Goal: Browse casually: Explore the website without a specific task or goal

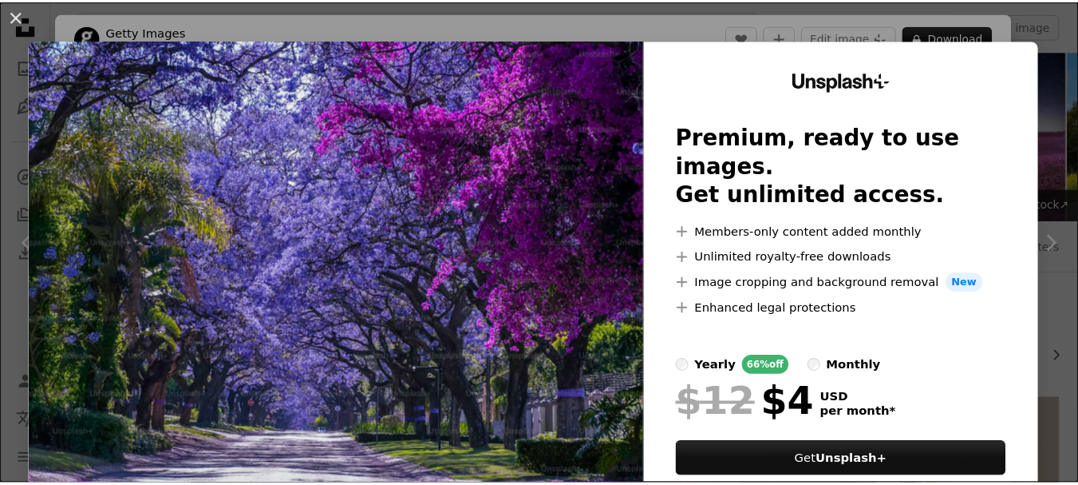
scroll to position [9978, 0]
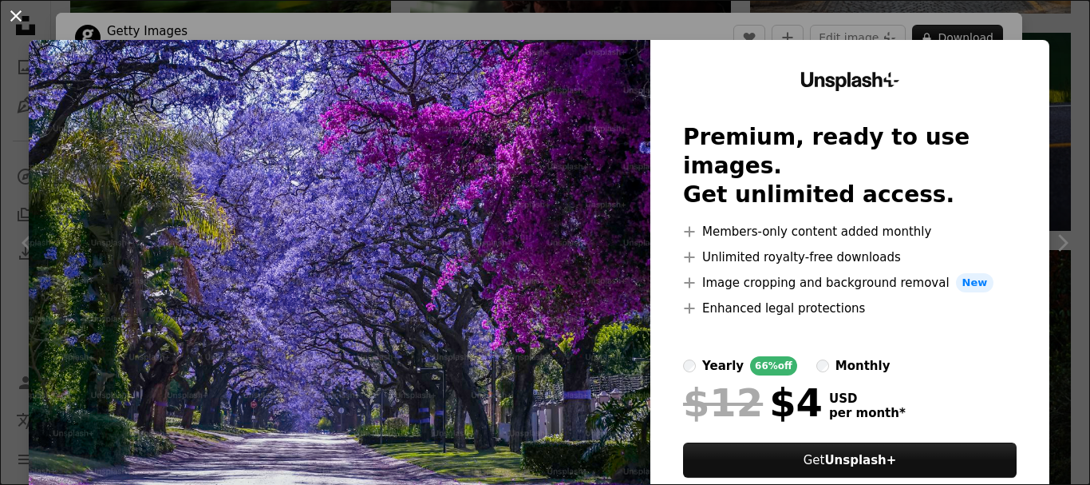
click at [18, 16] on button "An X shape" at bounding box center [15, 15] width 19 height 19
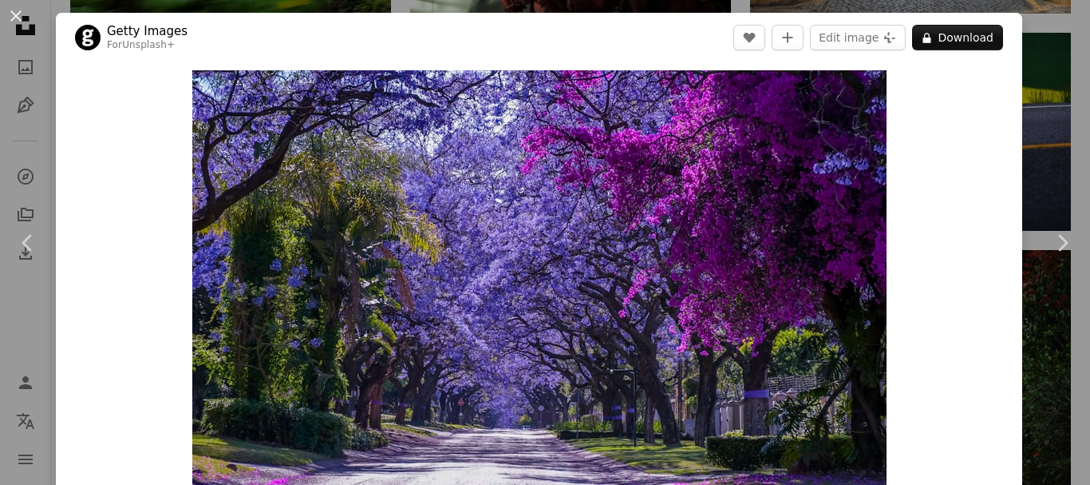
click at [18, 16] on button "An X shape" at bounding box center [15, 15] width 19 height 19
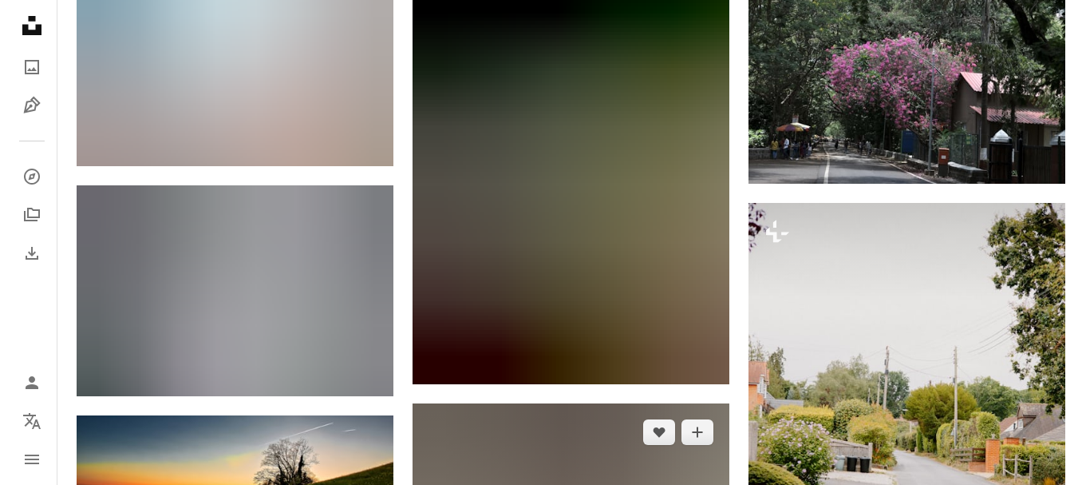
scroll to position [18998, 0]
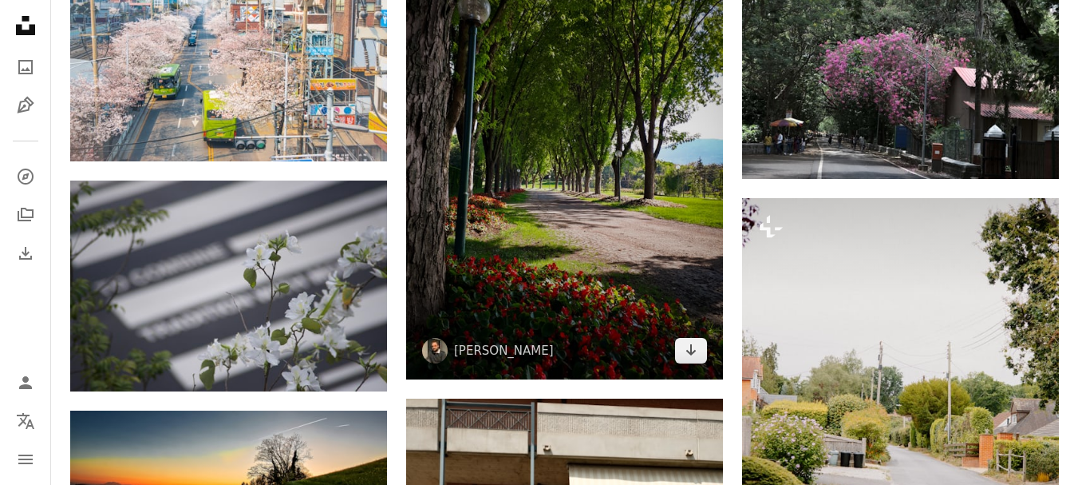
click at [635, 295] on img at bounding box center [564, 149] width 317 height 460
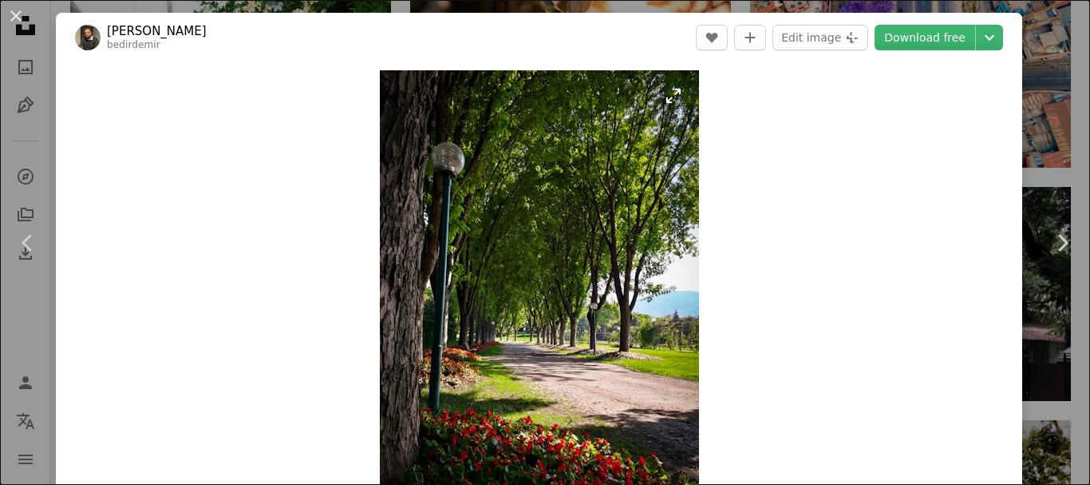
click at [494, 439] on img "Zoom in on this image" at bounding box center [539, 301] width 319 height 463
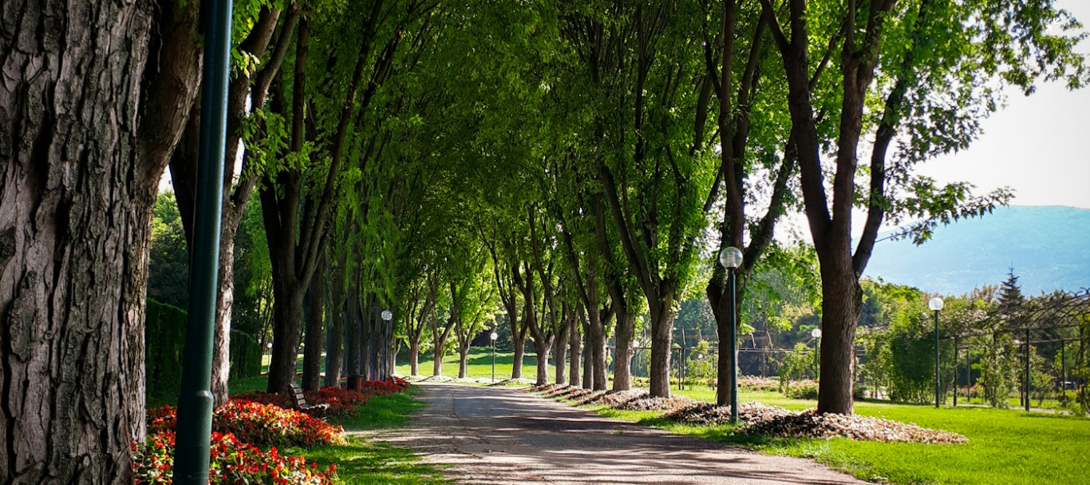
scroll to position [532, 0]
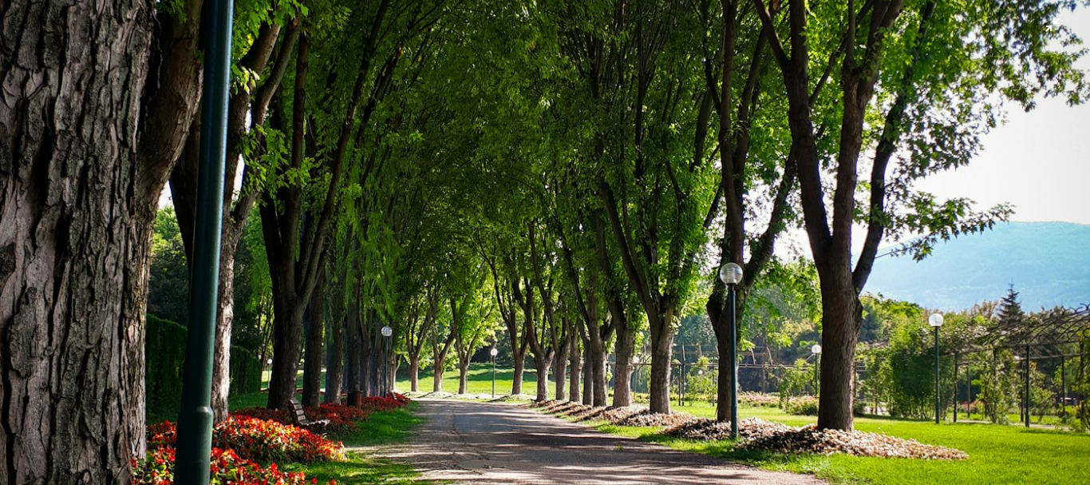
click at [493, 311] on img "Zoom out on this image" at bounding box center [545, 259] width 1092 height 1585
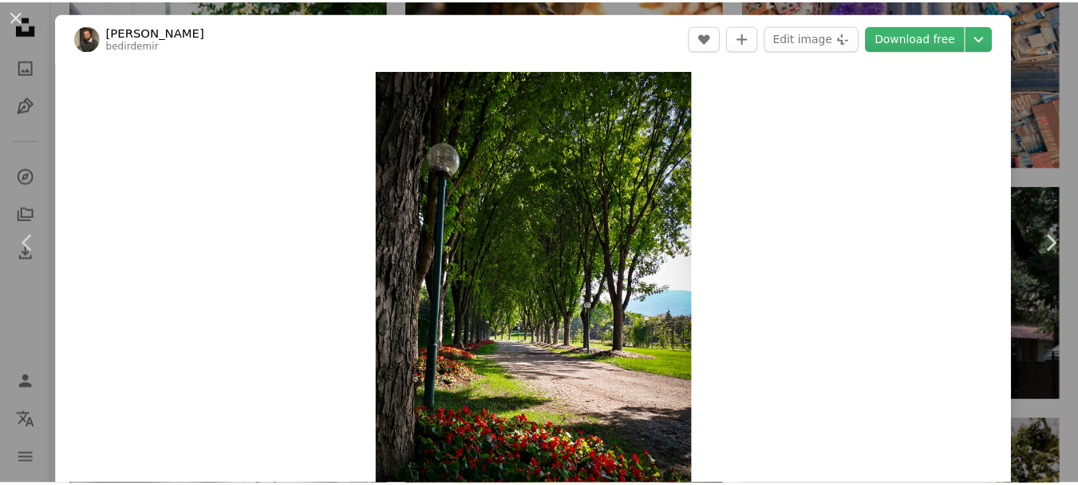
scroll to position [49, 0]
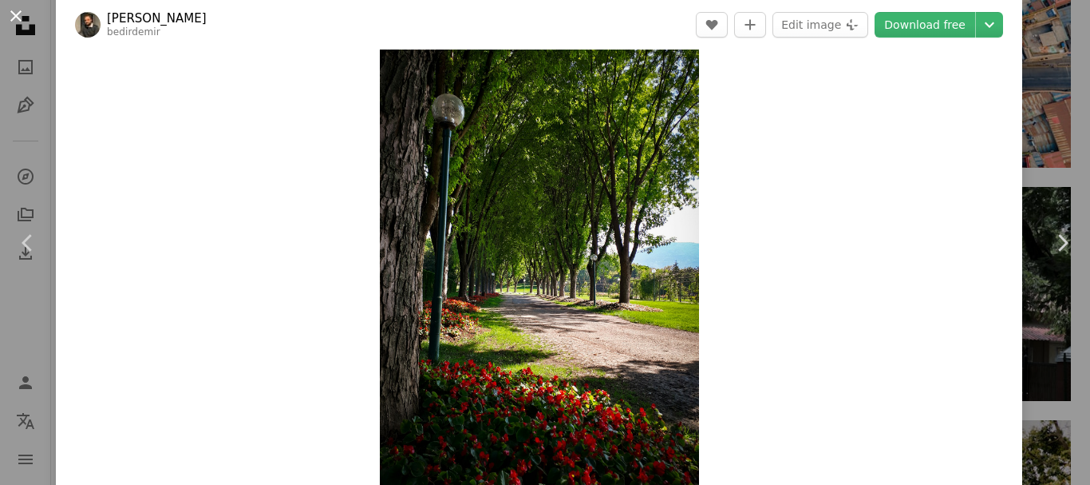
click at [17, 12] on button "An X shape" at bounding box center [15, 15] width 19 height 19
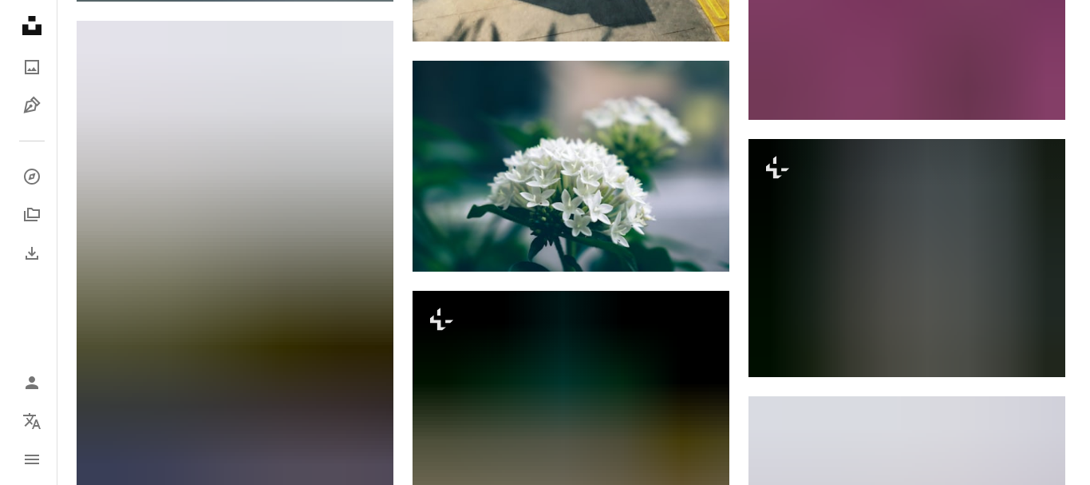
scroll to position [24347, 0]
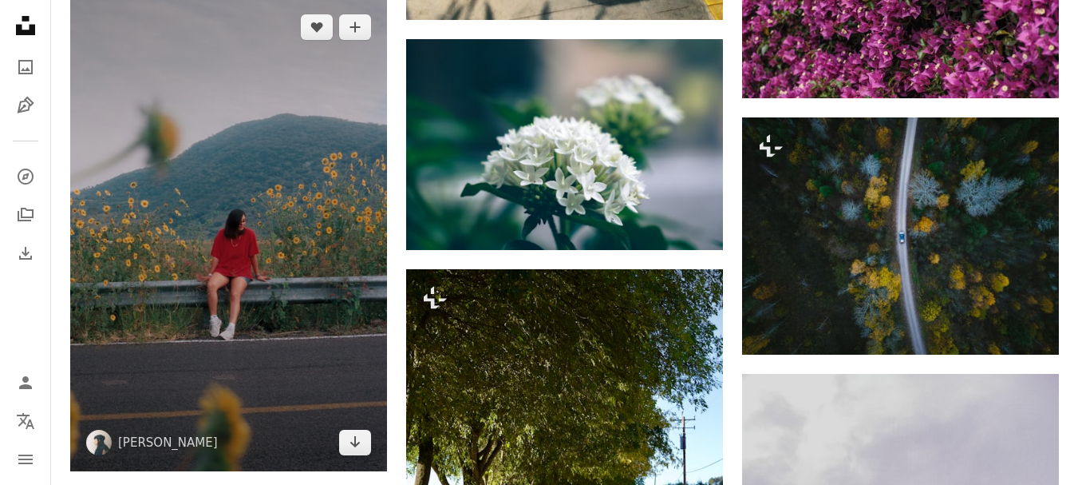
click at [244, 259] on img at bounding box center [228, 234] width 317 height 473
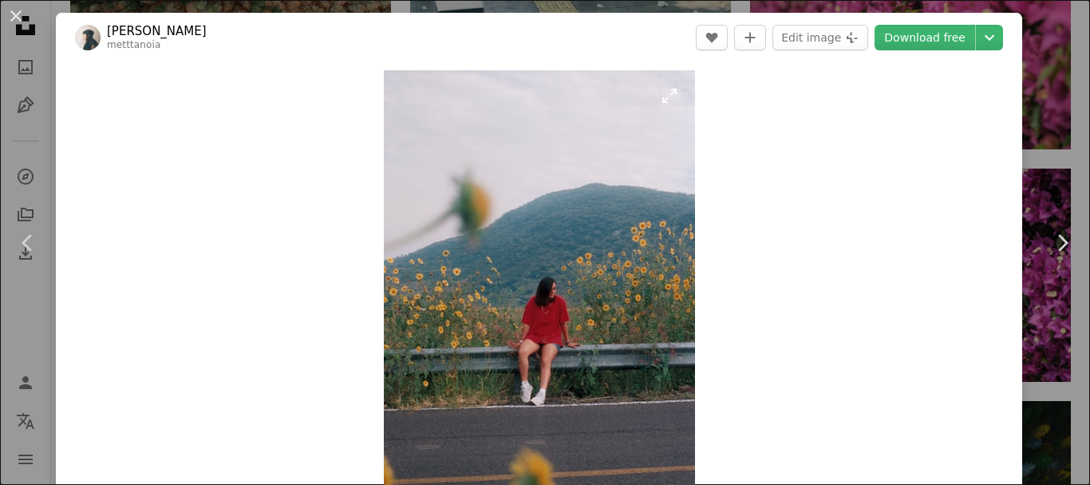
click at [568, 300] on img "Zoom in on this image" at bounding box center [539, 302] width 311 height 464
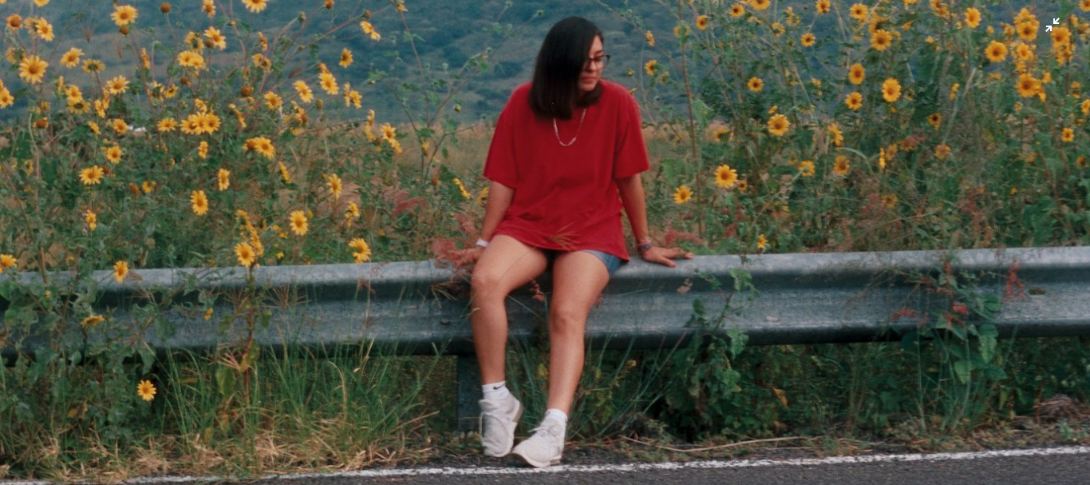
scroll to position [713, 0]
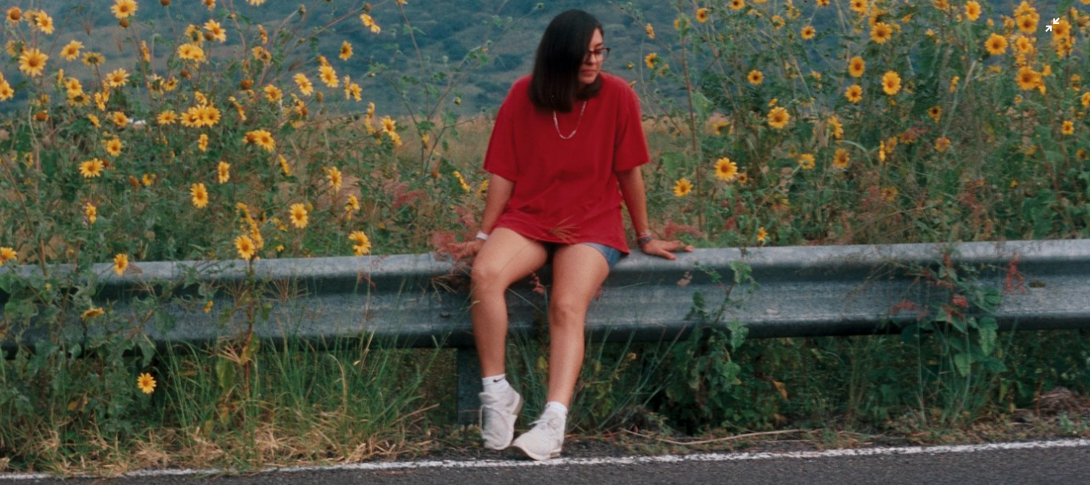
click at [342, 213] on img "Zoom out on this image" at bounding box center [545, 99] width 1092 height 1626
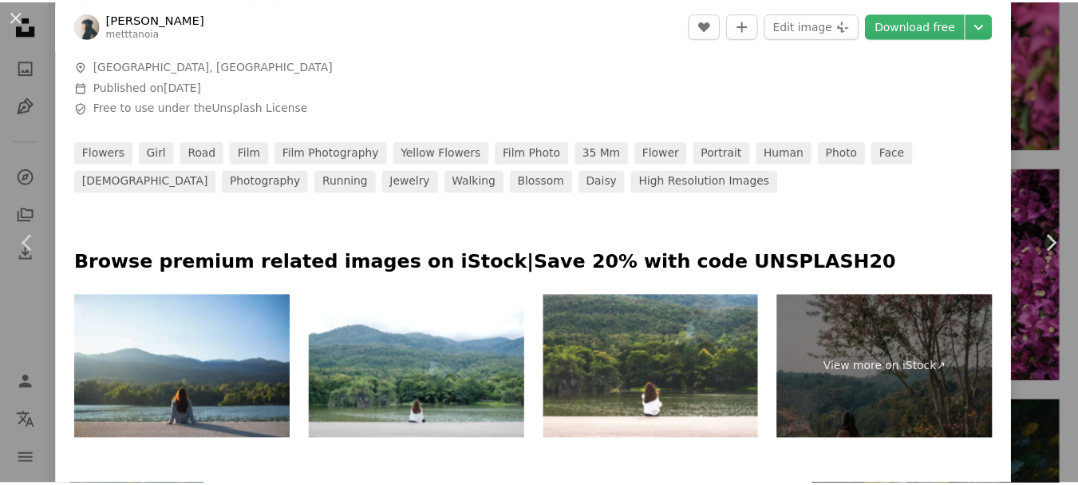
scroll to position [688, 0]
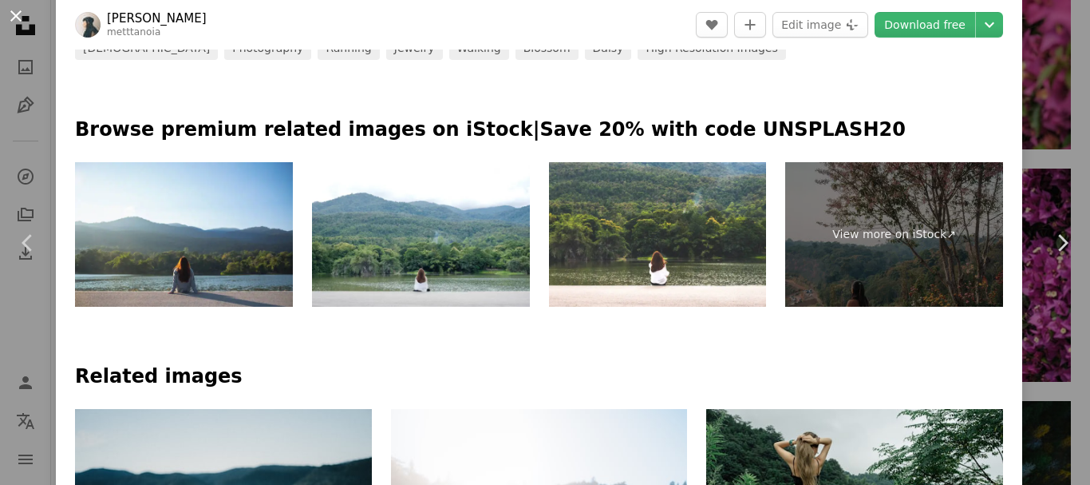
click at [20, 24] on button "An X shape" at bounding box center [15, 15] width 19 height 19
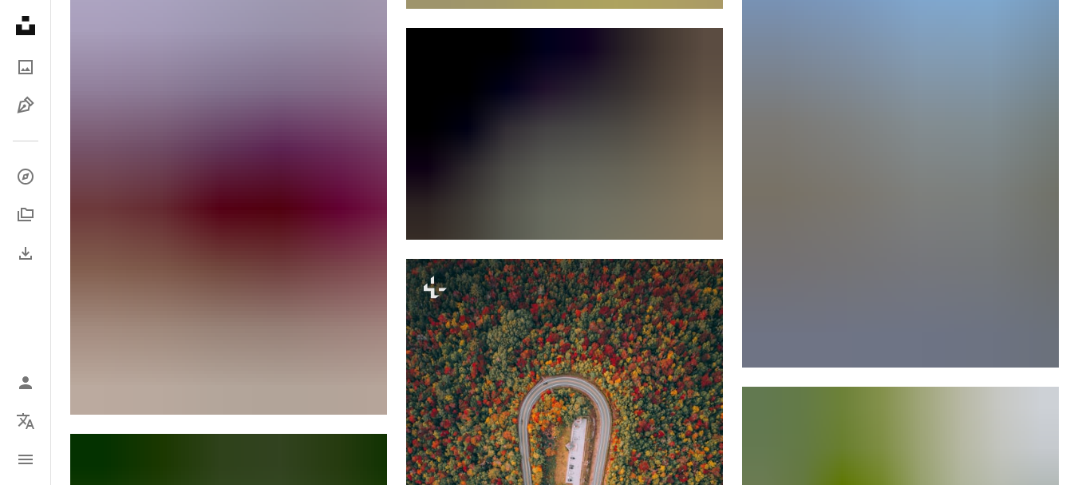
scroll to position [27061, 0]
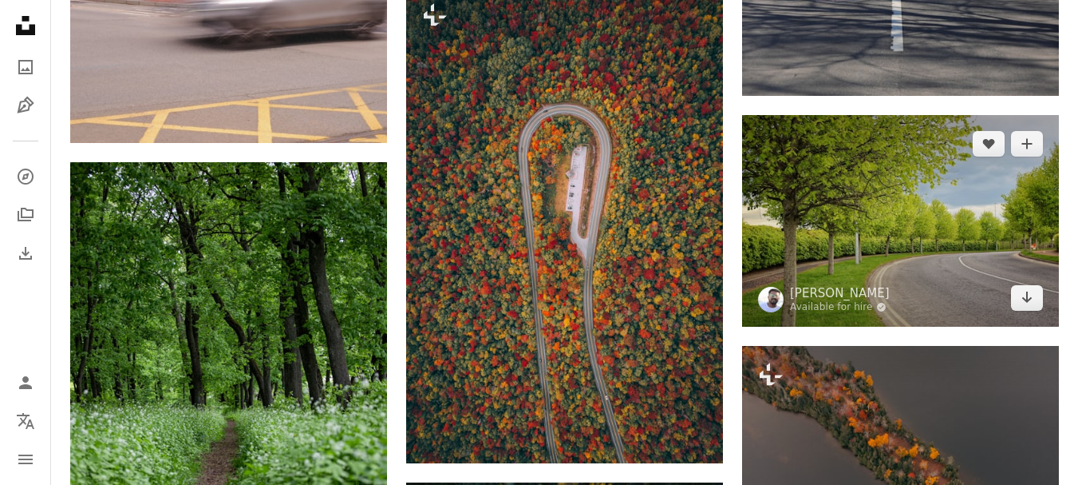
click at [912, 270] on img at bounding box center [900, 220] width 317 height 211
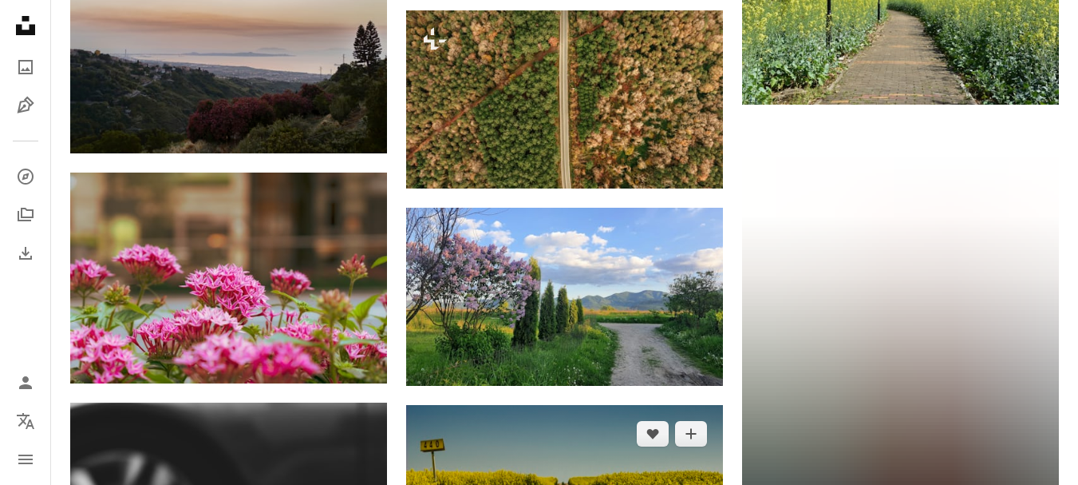
scroll to position [28258, 0]
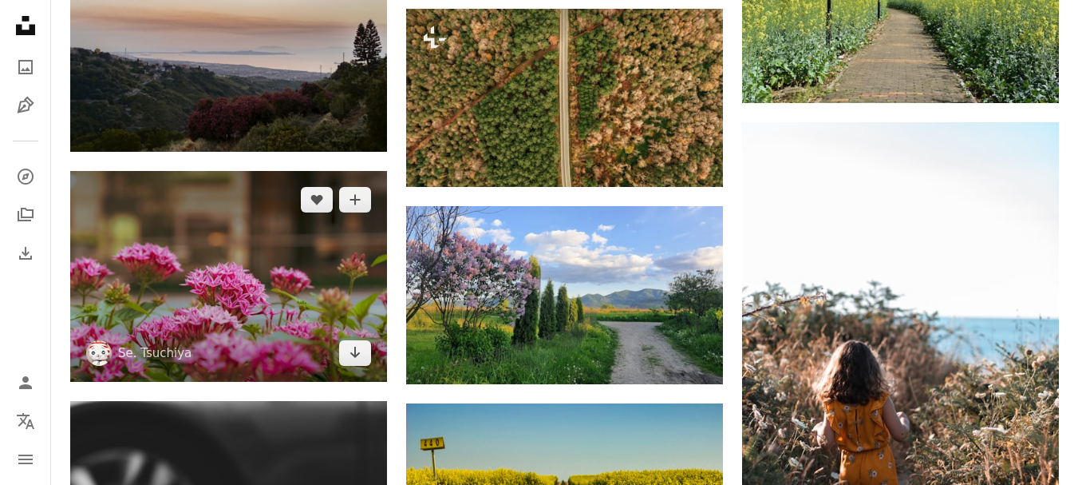
click at [197, 270] on img at bounding box center [228, 276] width 317 height 211
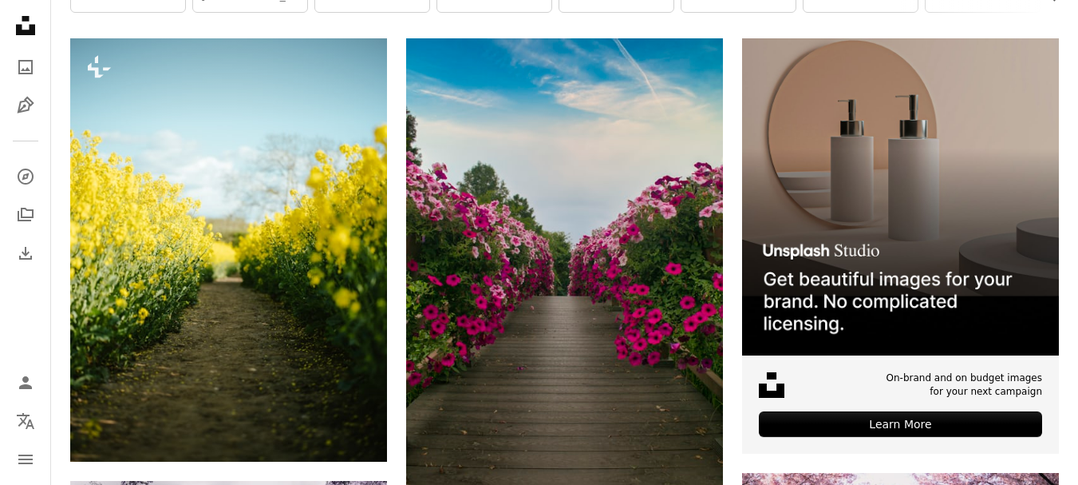
scroll to position [235, 0]
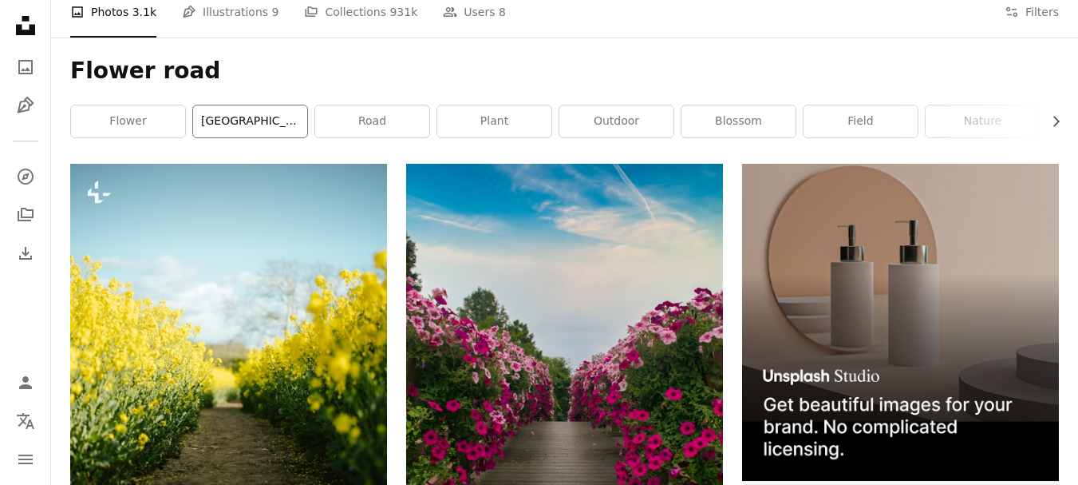
click at [217, 124] on link "[GEOGRAPHIC_DATA]" at bounding box center [250, 121] width 114 height 32
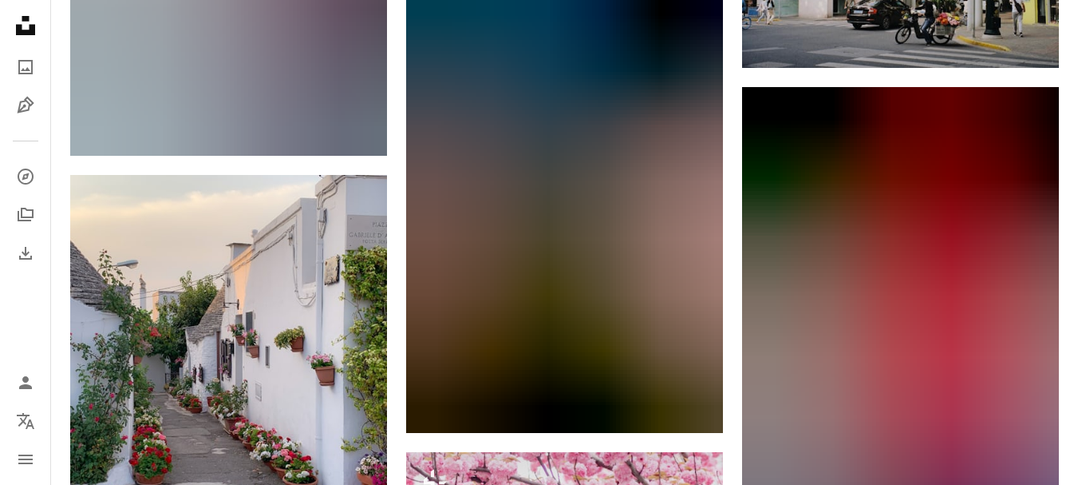
scroll to position [1676, 0]
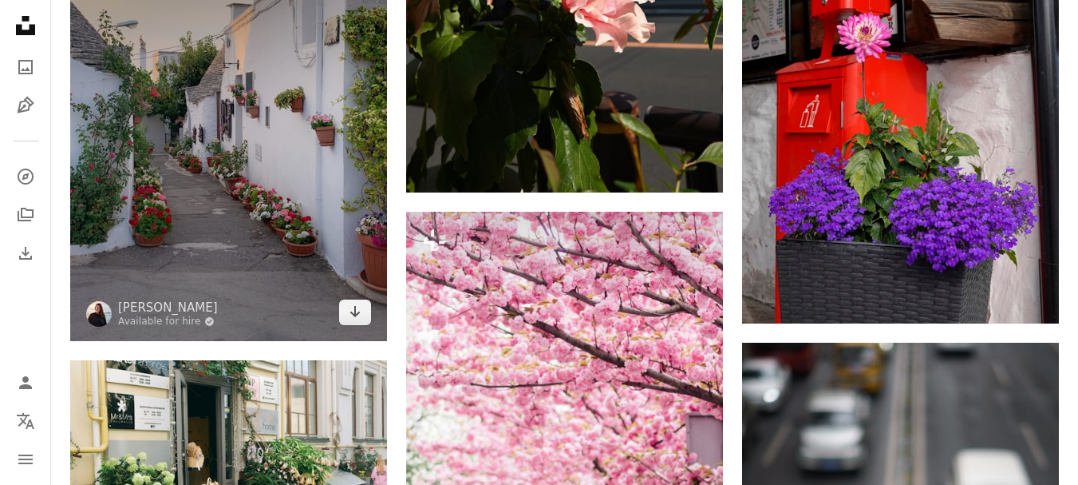
click at [244, 224] on img at bounding box center [228, 138] width 317 height 406
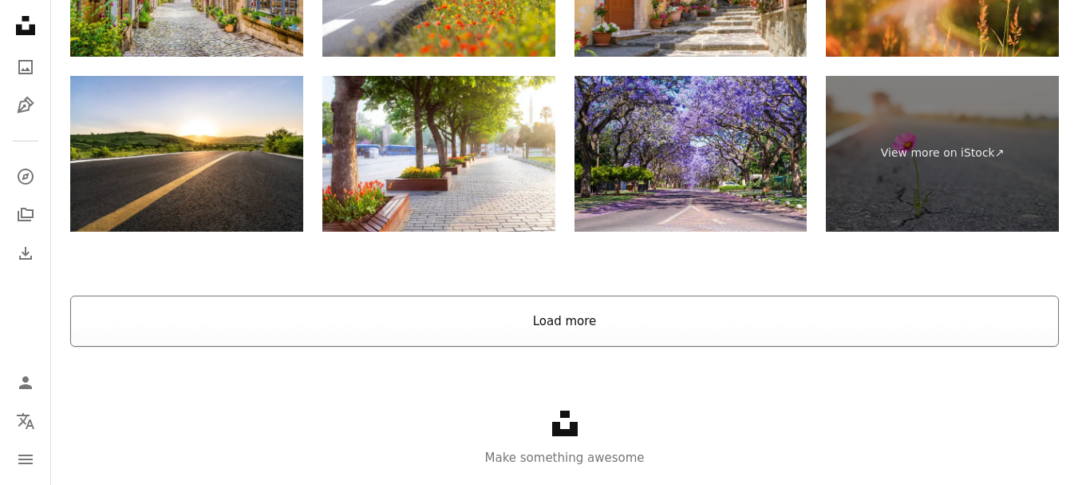
click at [547, 315] on button "Load more" at bounding box center [564, 320] width 989 height 51
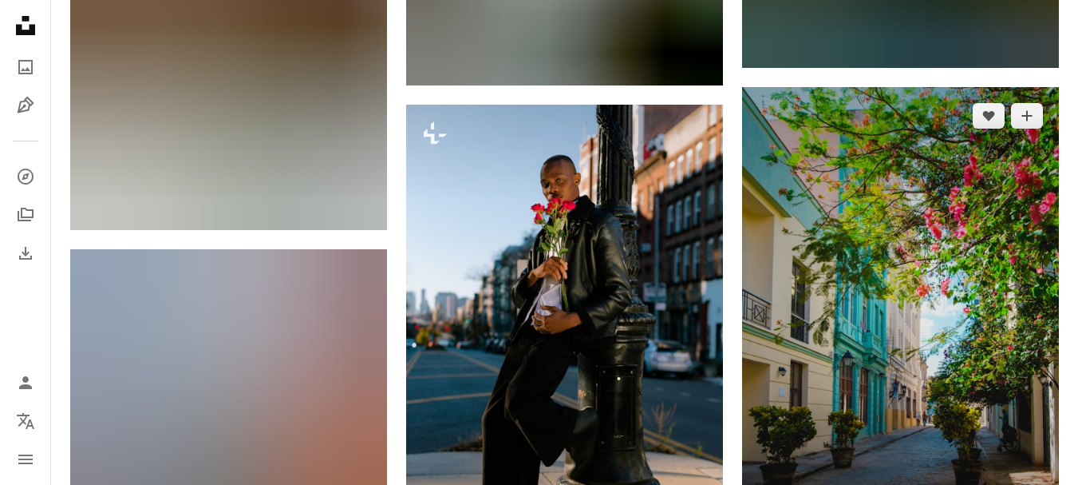
scroll to position [8861, 0]
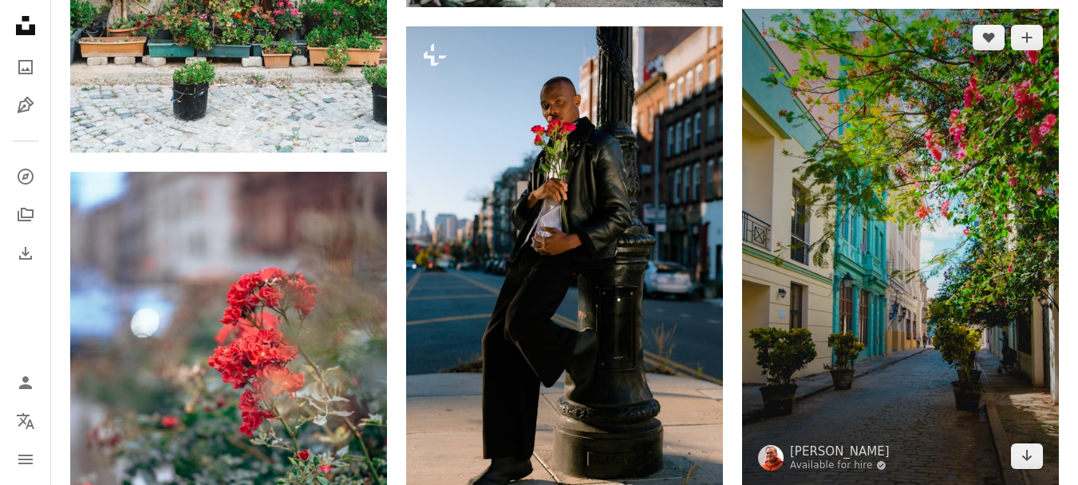
click at [835, 239] on img at bounding box center [900, 247] width 317 height 476
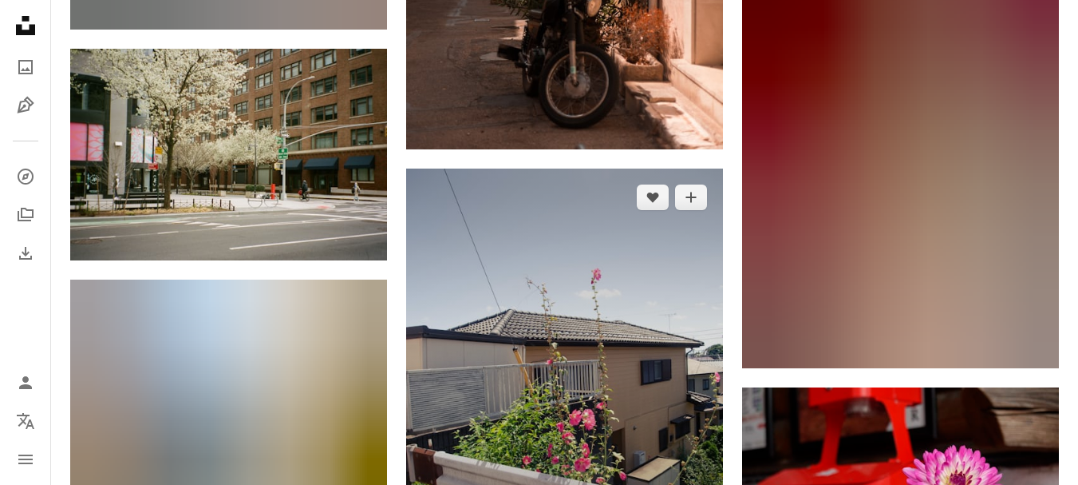
scroll to position [12932, 0]
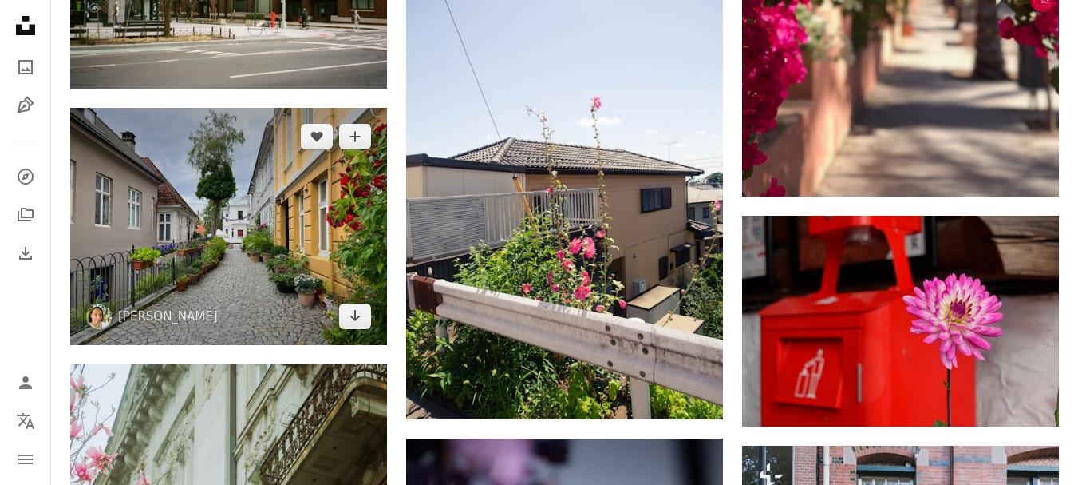
click at [280, 247] on img at bounding box center [228, 227] width 317 height 238
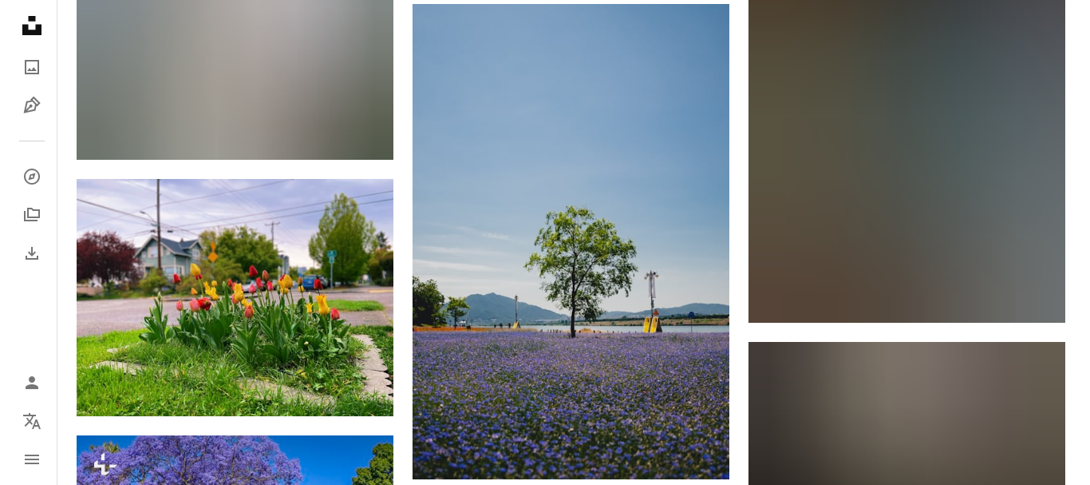
scroll to position [18519, 0]
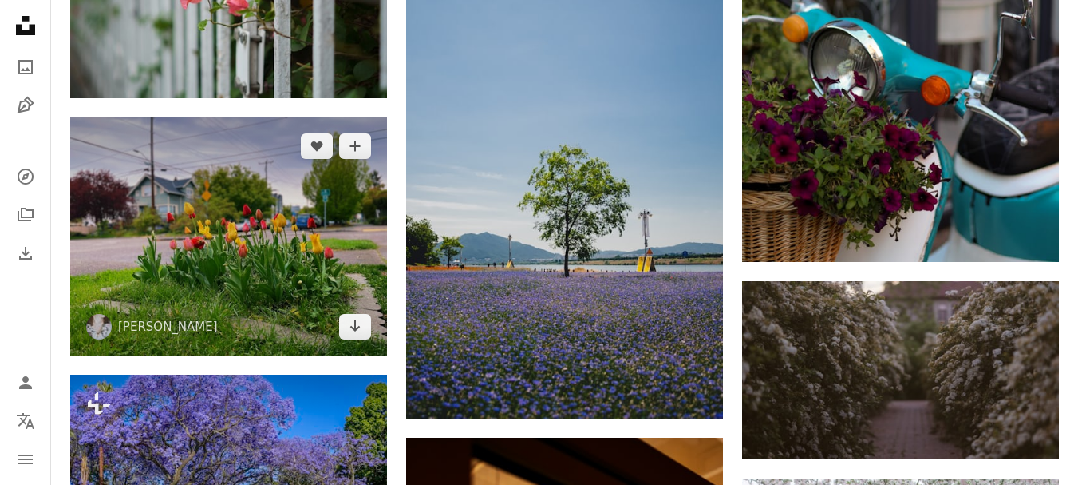
click at [315, 260] on img at bounding box center [228, 236] width 317 height 238
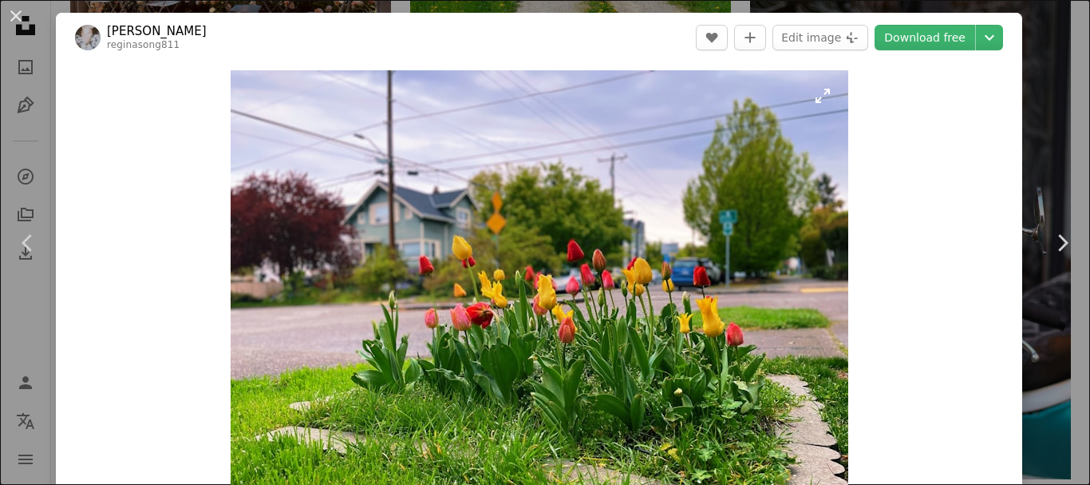
click at [533, 302] on img "Zoom in on this image" at bounding box center [540, 302] width 618 height 464
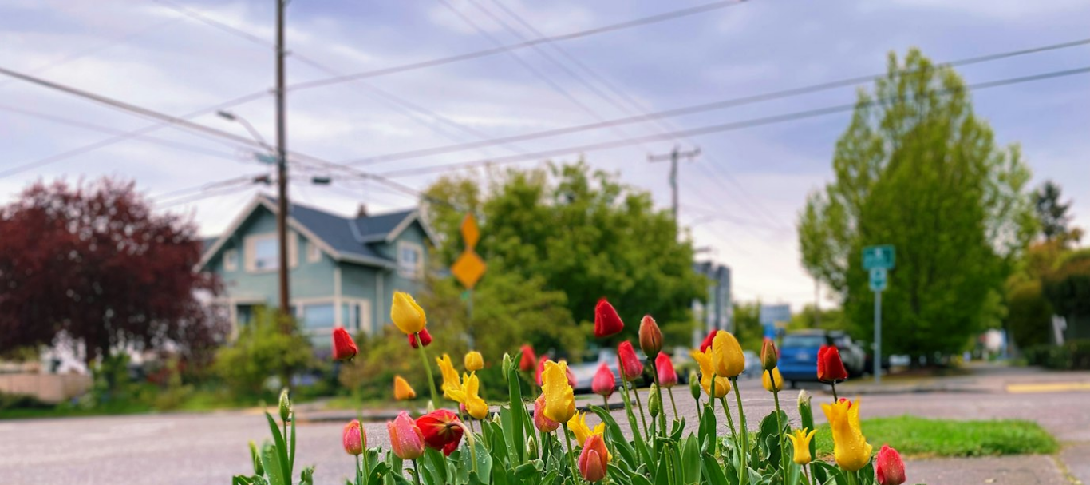
scroll to position [159, 0]
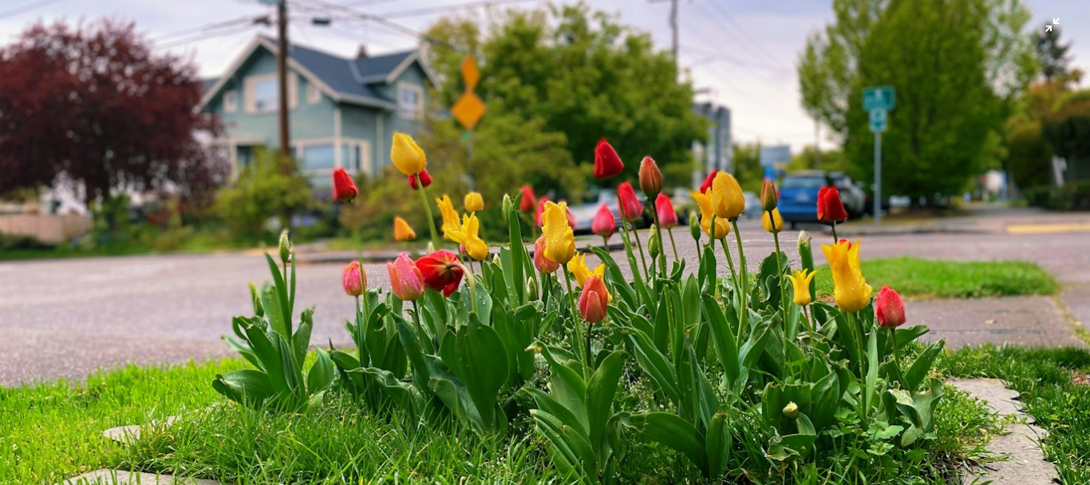
click at [533, 302] on img "Zoom out on this image" at bounding box center [545, 250] width 1092 height 820
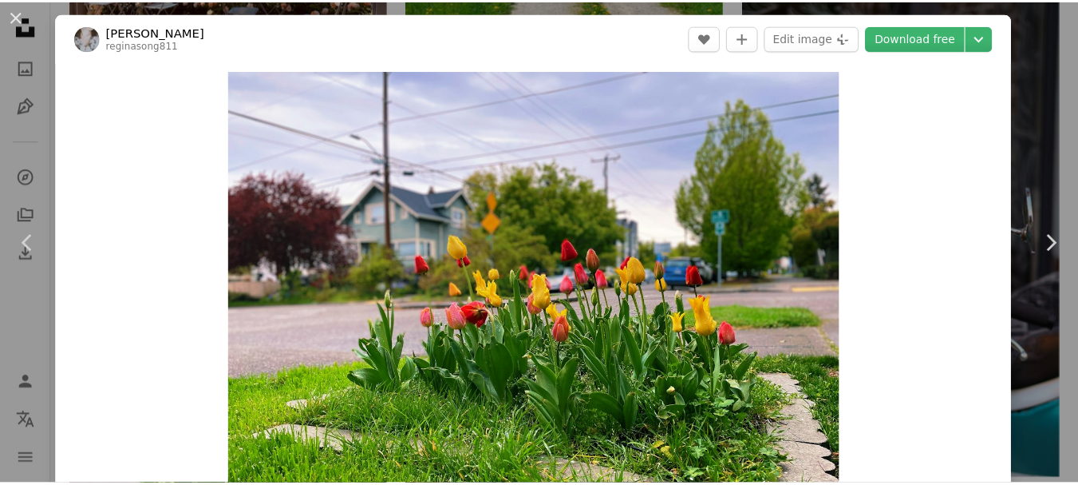
scroll to position [49, 0]
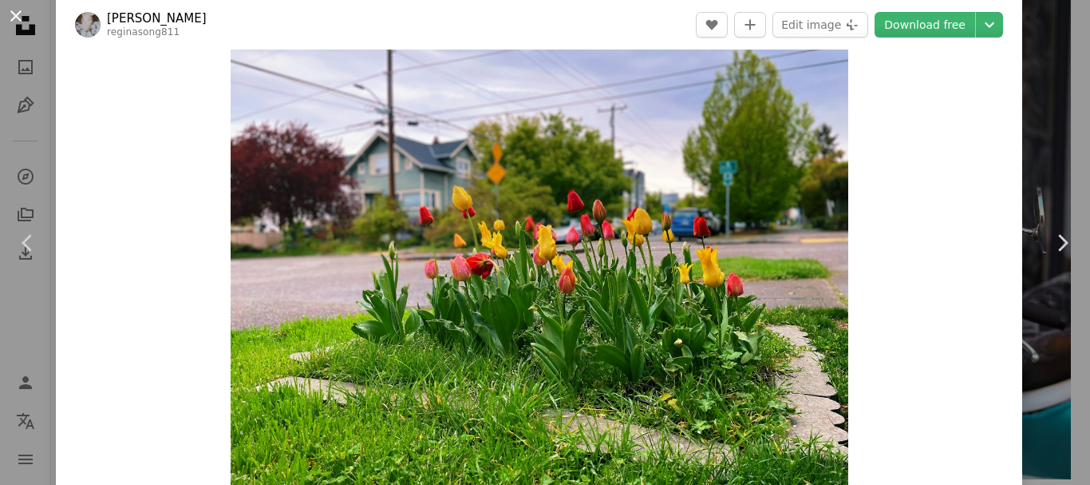
click at [15, 18] on button "An X shape" at bounding box center [15, 15] width 19 height 19
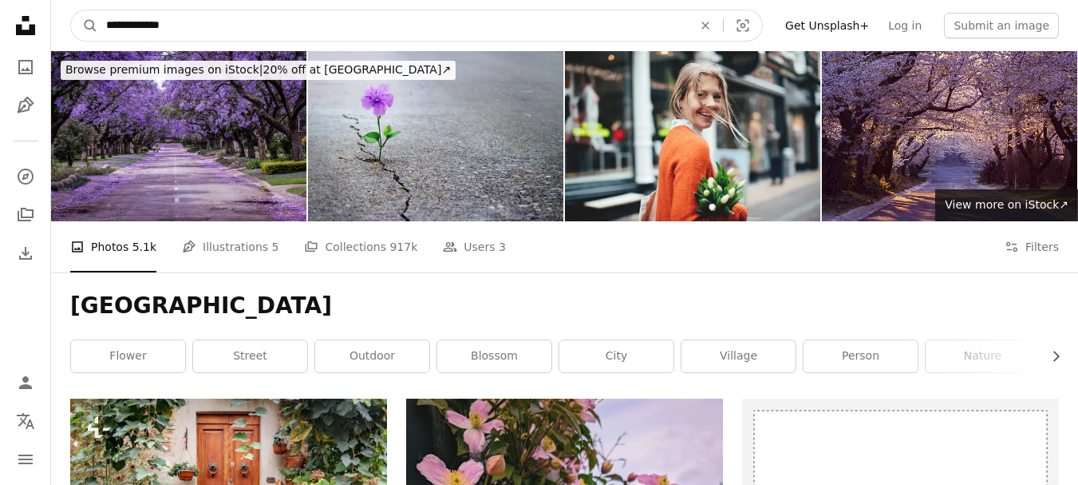
drag, startPoint x: 140, startPoint y: 30, endPoint x: 275, endPoint y: 28, distance: 134.9
click at [275, 28] on input "**********" at bounding box center [393, 25] width 590 height 30
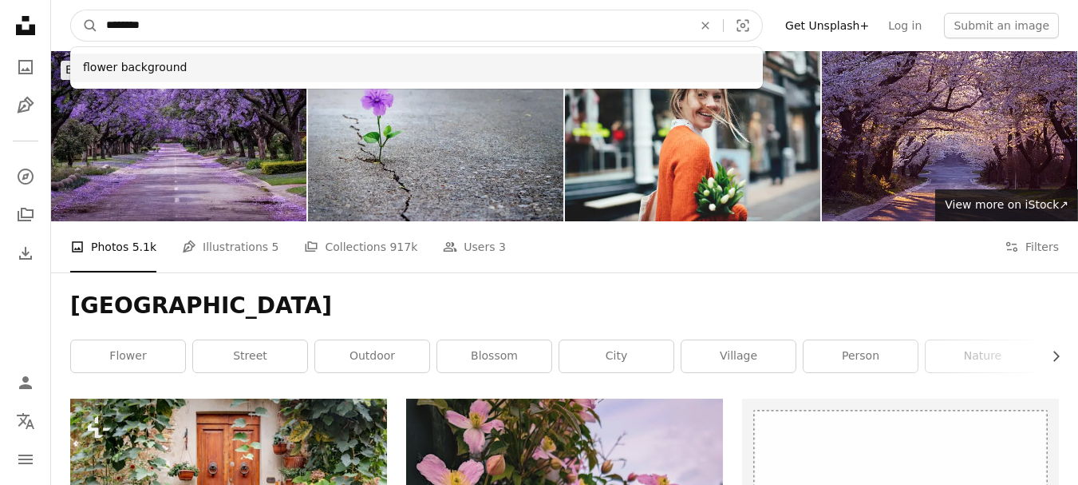
type input "********"
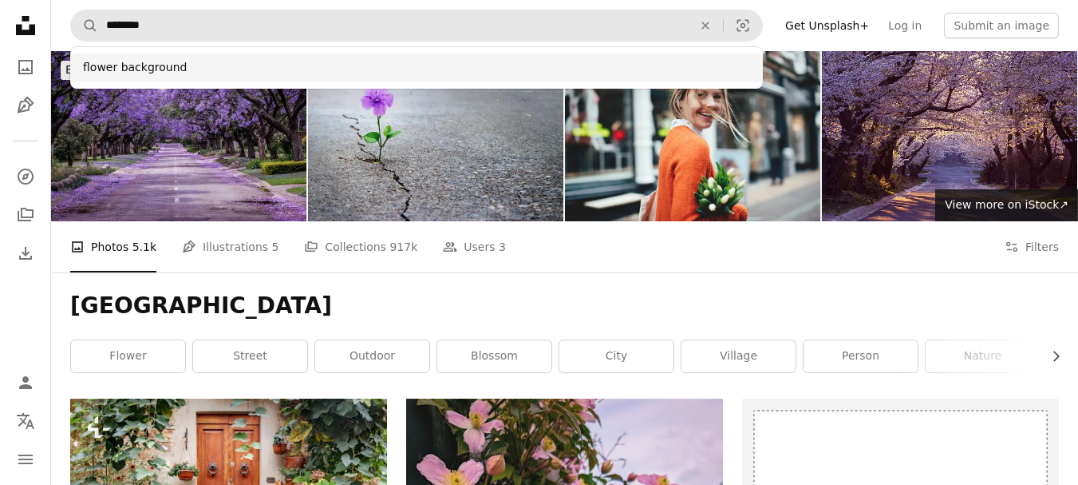
click at [157, 67] on div "flower background" at bounding box center [416, 67] width 693 height 29
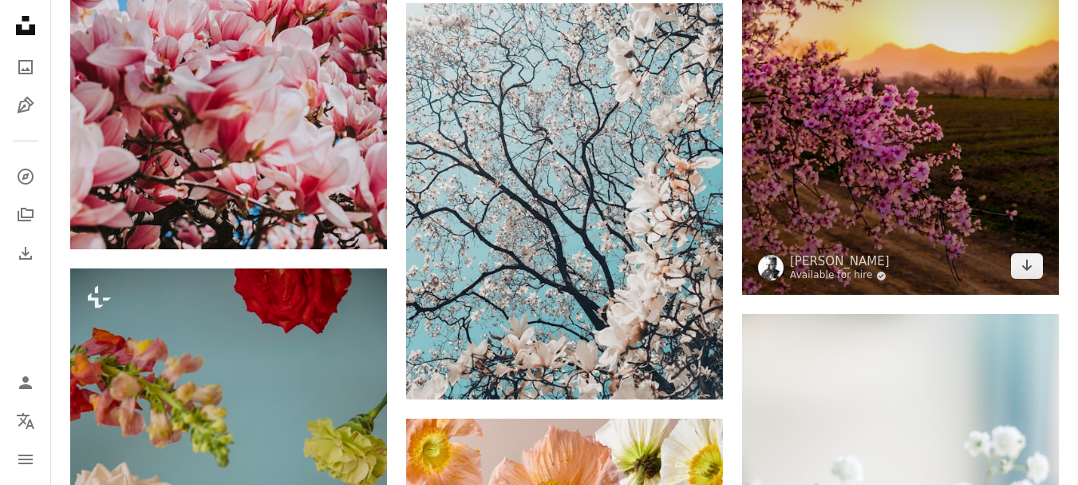
scroll to position [2075, 0]
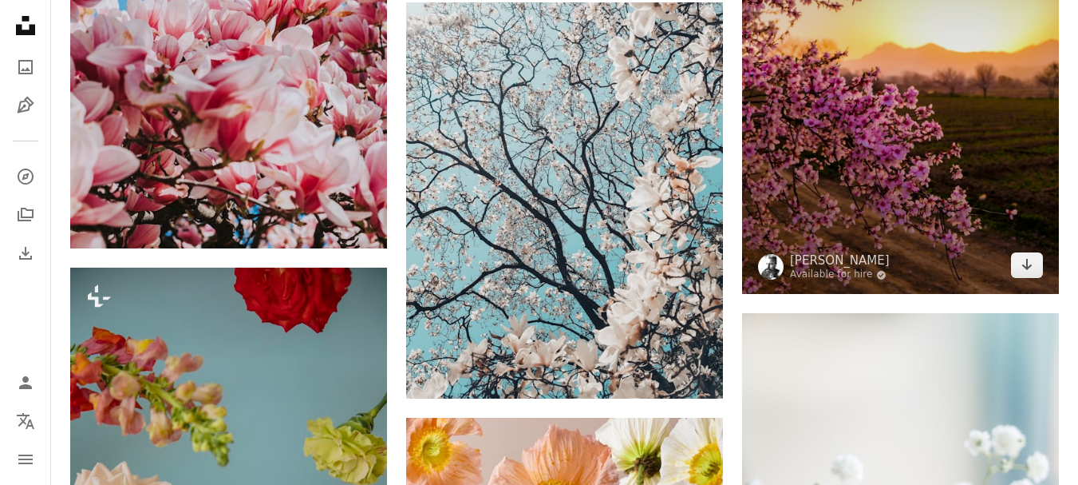
click at [862, 203] on img at bounding box center [900, 82] width 317 height 423
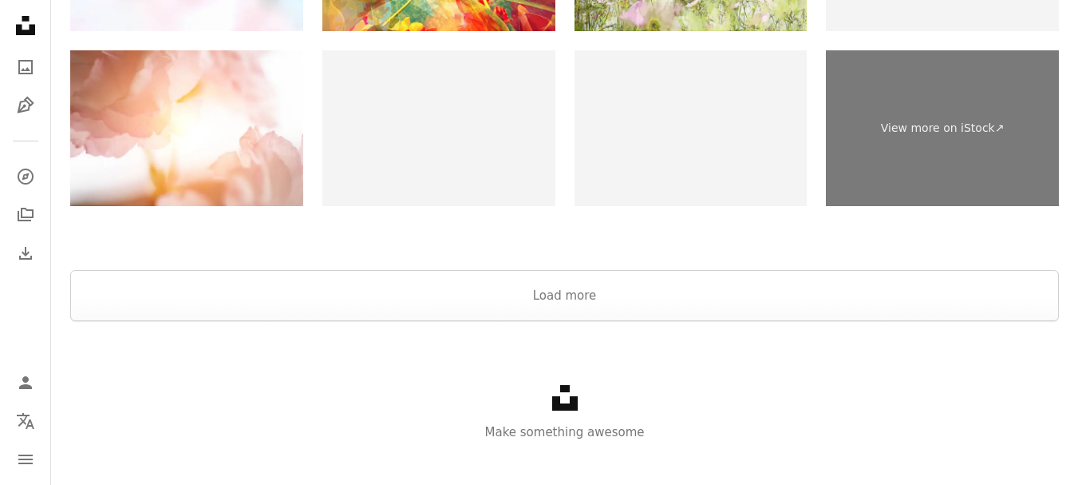
scroll to position [3615, 0]
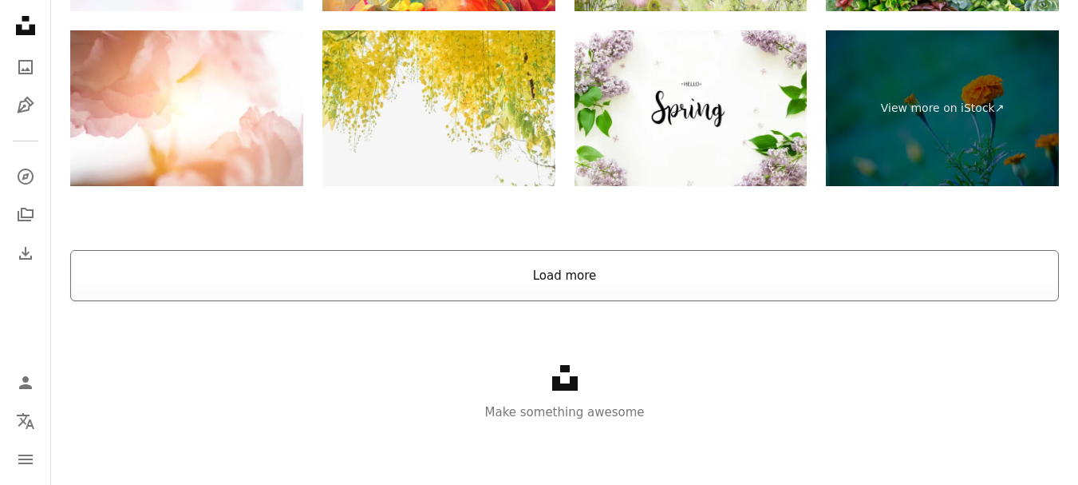
click at [536, 270] on button "Load more" at bounding box center [564, 275] width 989 height 51
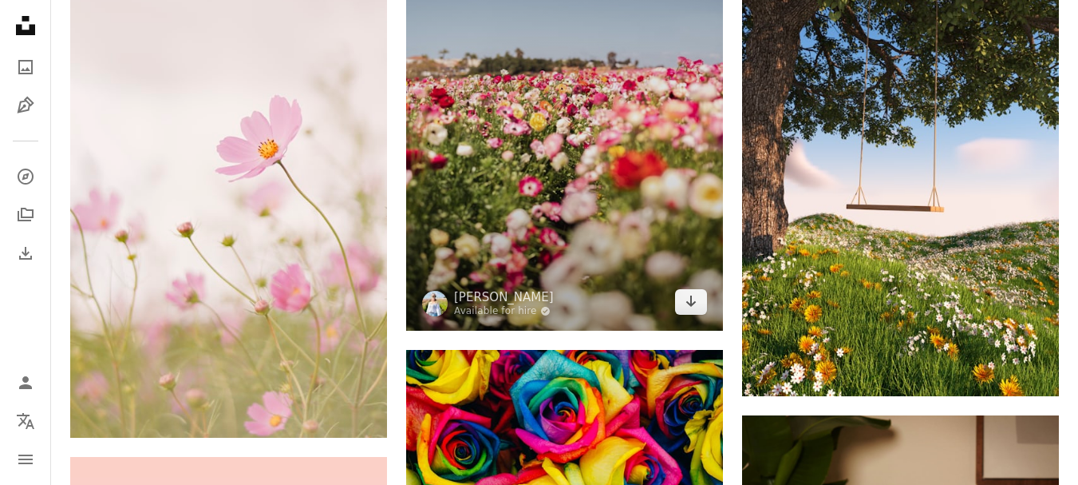
scroll to position [6968, 0]
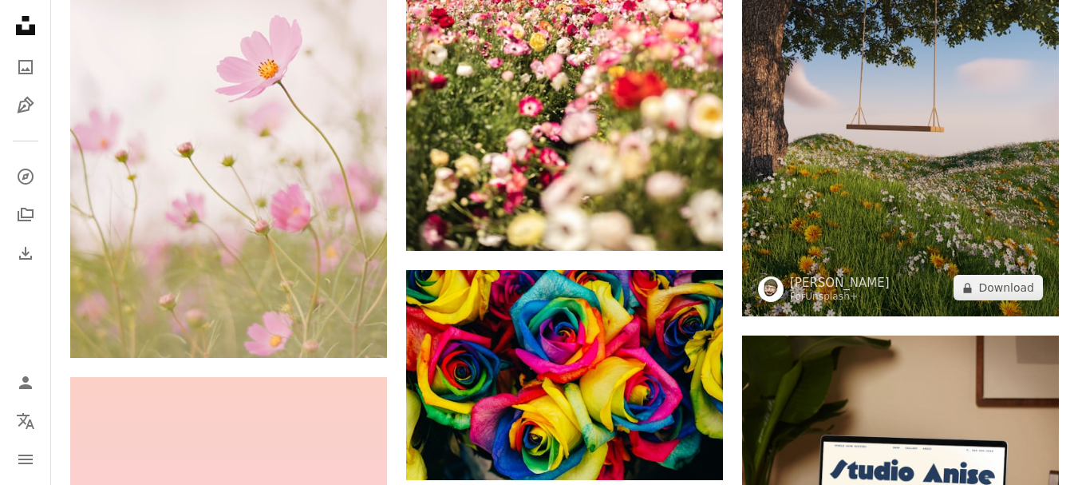
click at [858, 245] on img at bounding box center [900, 79] width 317 height 476
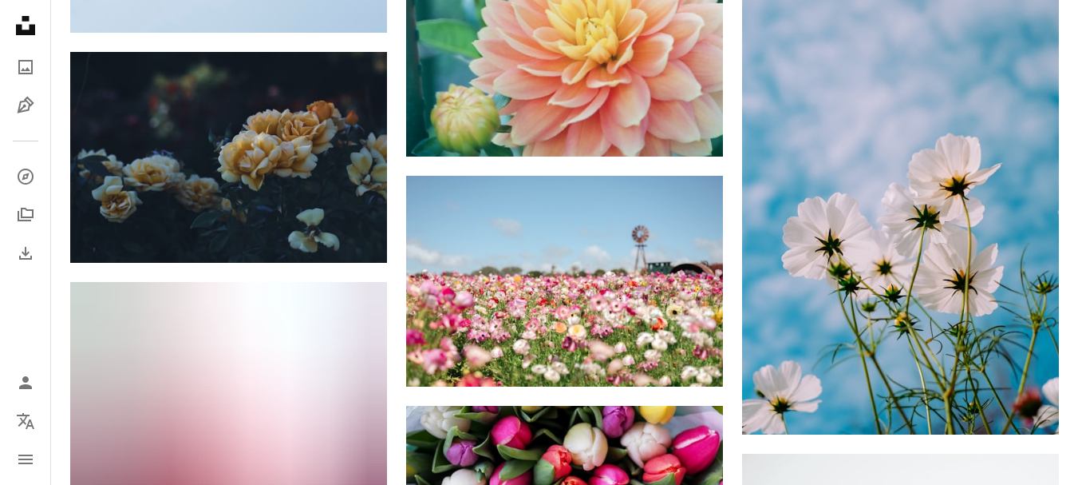
scroll to position [12077, 0]
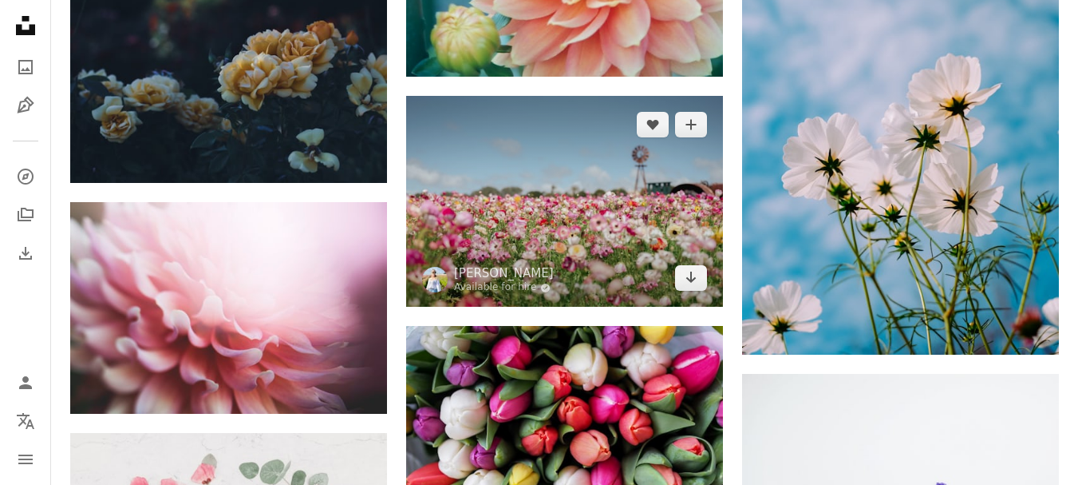
click at [559, 214] on img at bounding box center [564, 201] width 317 height 211
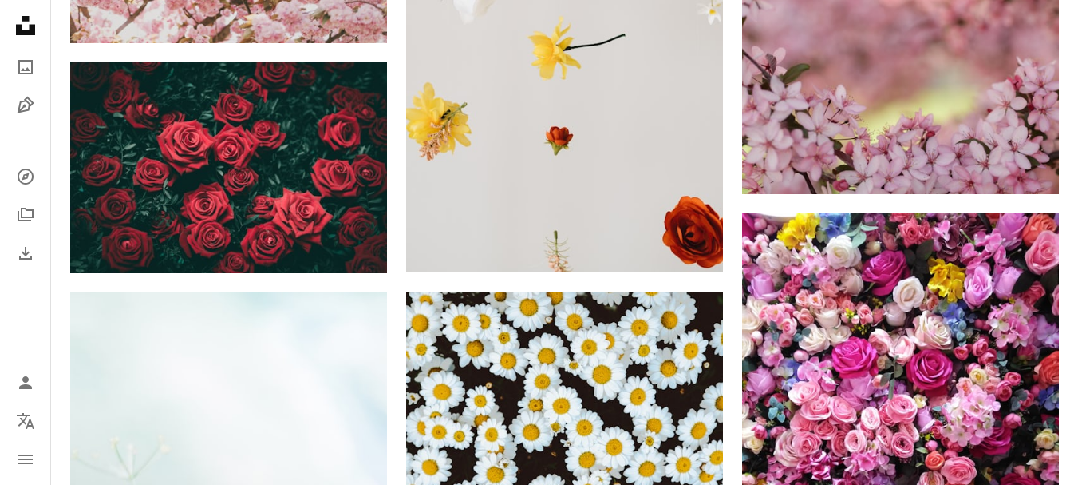
scroll to position [0, 0]
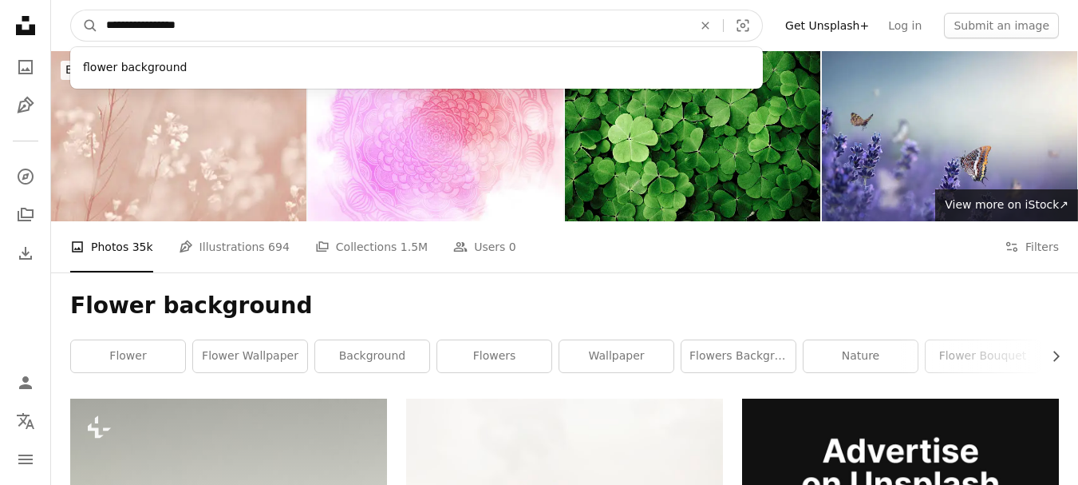
drag, startPoint x: 139, startPoint y: 25, endPoint x: 410, endPoint y: 50, distance: 271.8
click at [410, 41] on div "**********" at bounding box center [393, 25] width 590 height 30
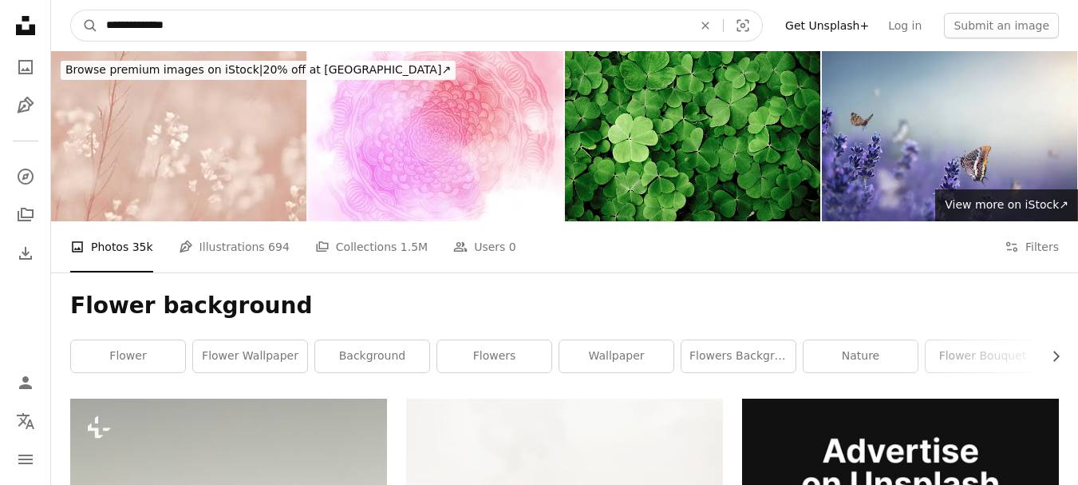
type input "**********"
click button "A magnifying glass" at bounding box center [84, 25] width 27 height 30
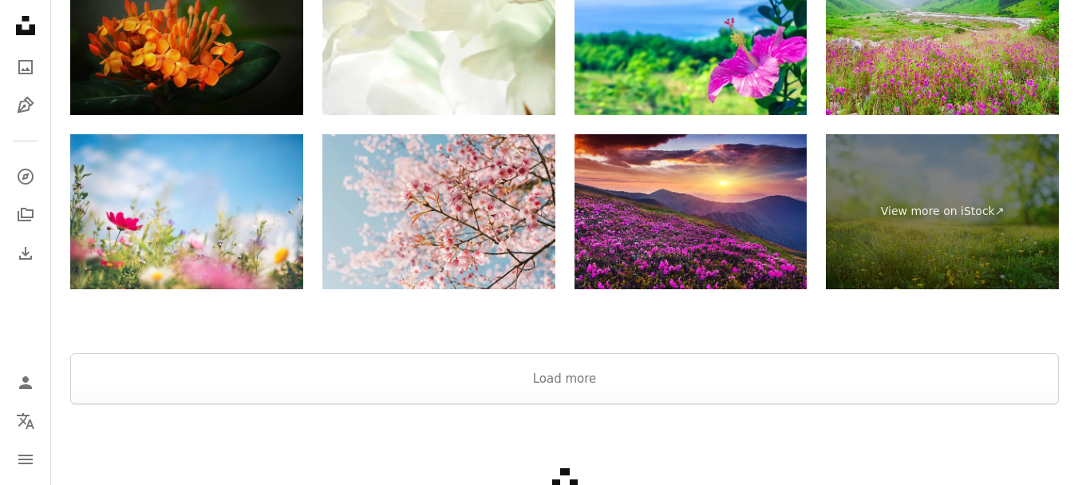
scroll to position [3338, 0]
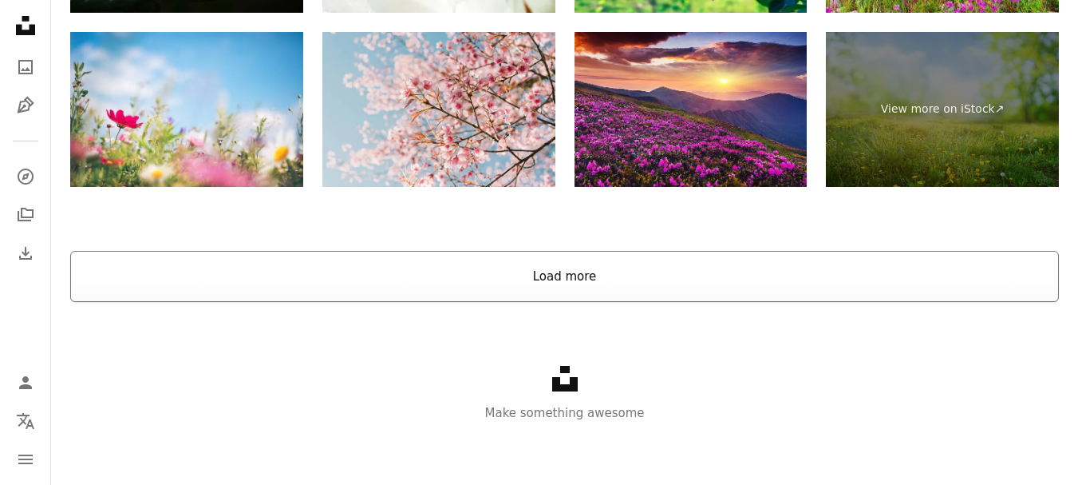
click at [580, 271] on button "Load more" at bounding box center [564, 276] width 989 height 51
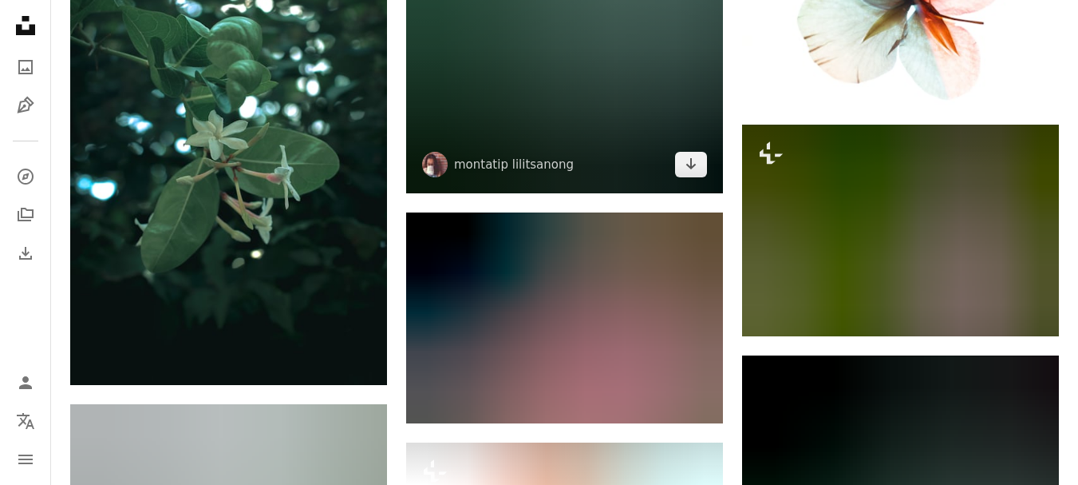
scroll to position [10762, 0]
